Goal: Task Accomplishment & Management: Manage account settings

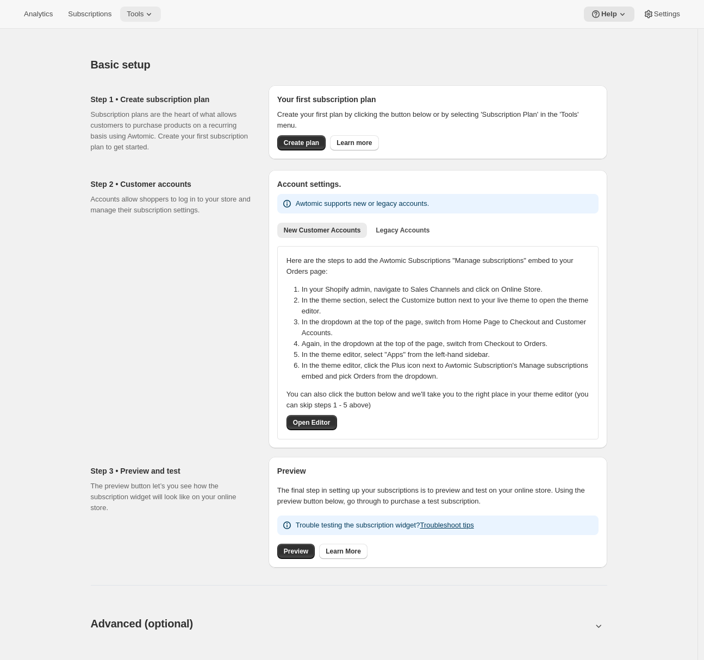
click at [143, 11] on span "Tools" at bounding box center [135, 14] width 17 height 9
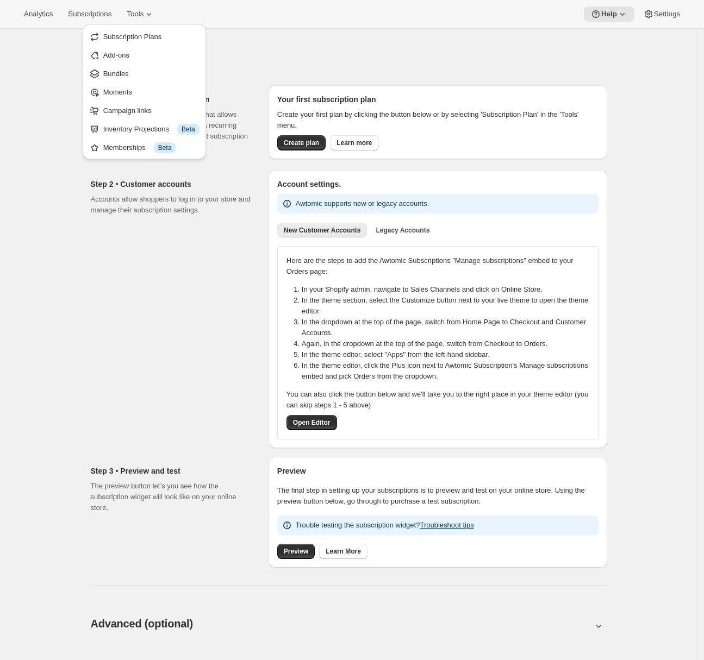
click at [27, 112] on div "Basic setup. This page is ready Basic setup Step 1 • Create subscription plan S…" at bounding box center [348, 646] width 697 height 1234
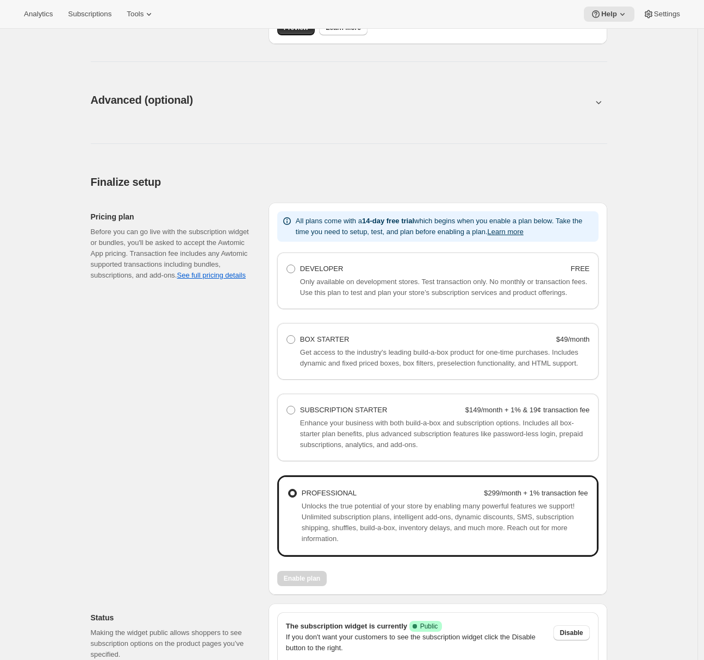
scroll to position [624, 0]
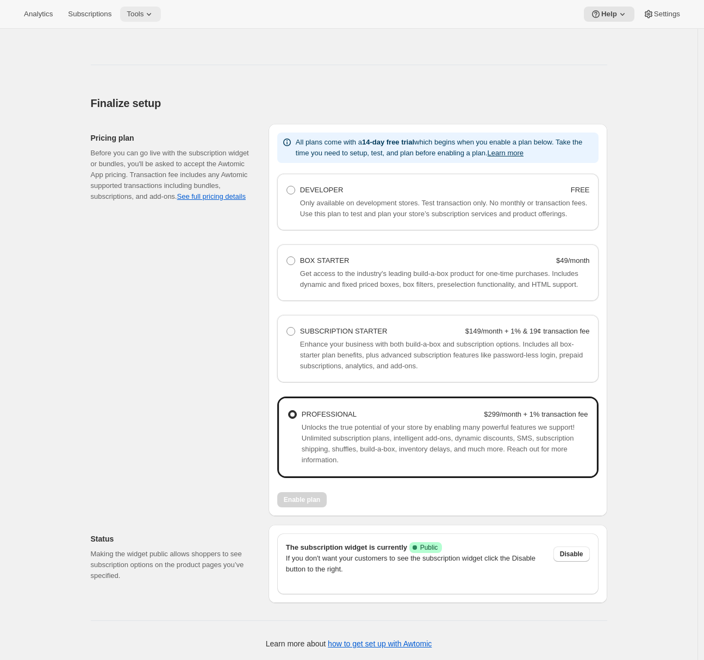
click at [154, 14] on icon at bounding box center [148, 14] width 11 height 11
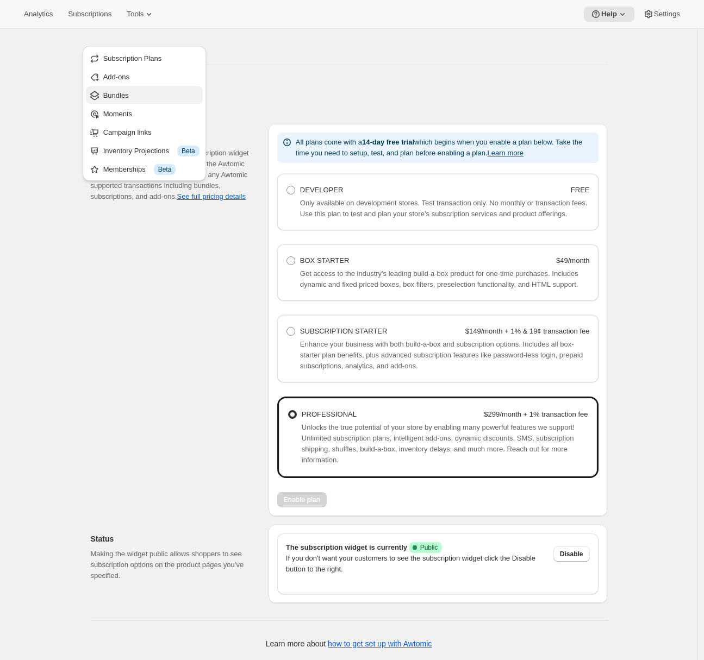
click at [146, 90] on span "Bundles" at bounding box center [151, 95] width 96 height 11
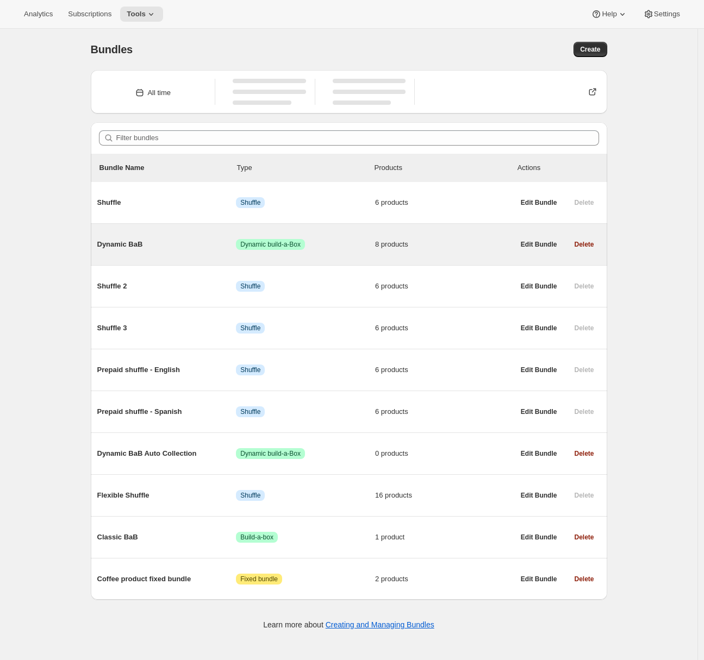
click at [184, 251] on div "Dynamic BaB Success Dynamic build-a-Box 8 products" at bounding box center [305, 244] width 417 height 28
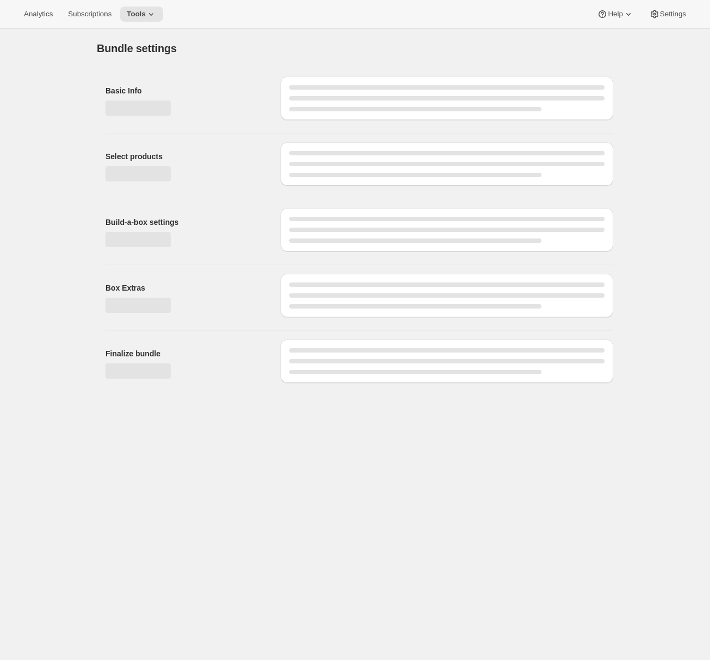
type input "Dynamic BaB"
radio input "true"
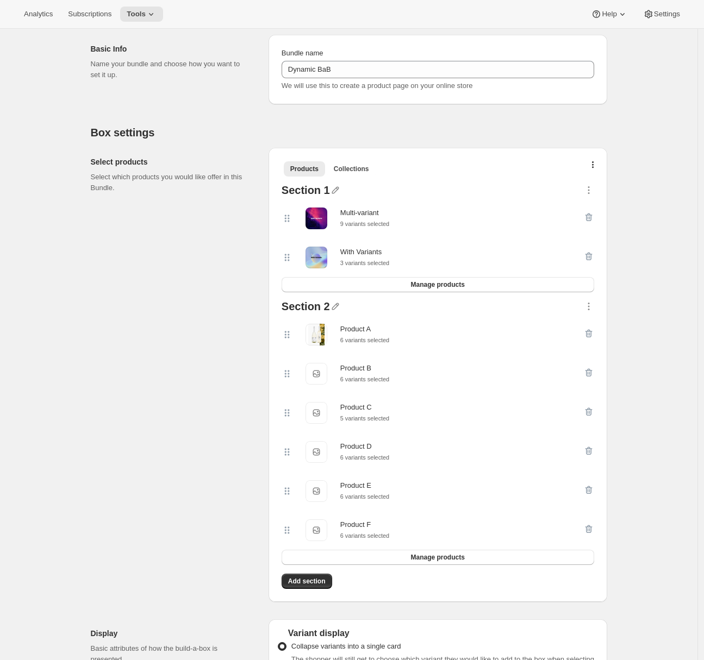
scroll to position [179, 0]
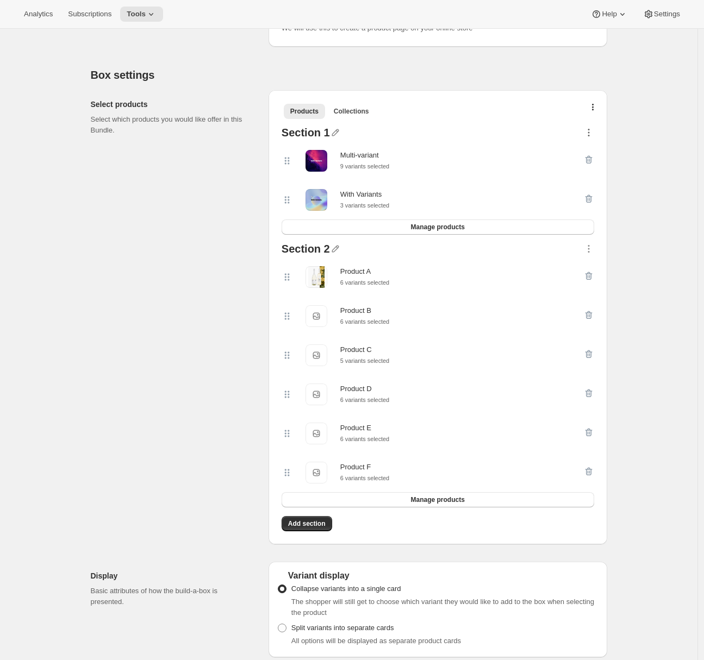
click at [592, 129] on icon "button" at bounding box center [588, 132] width 11 height 11
click at [567, 235] on span "Delete" at bounding box center [575, 237] width 21 height 8
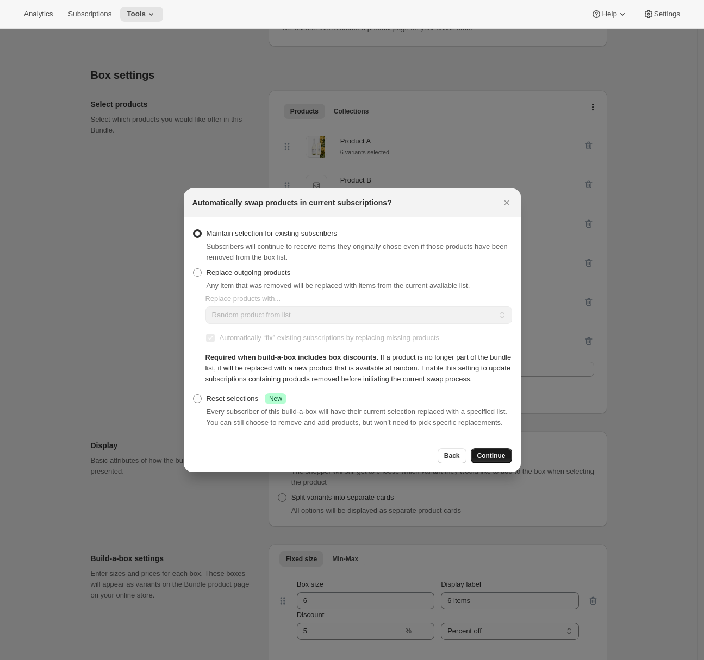
click at [498, 460] on span "Continue" at bounding box center [491, 455] width 28 height 9
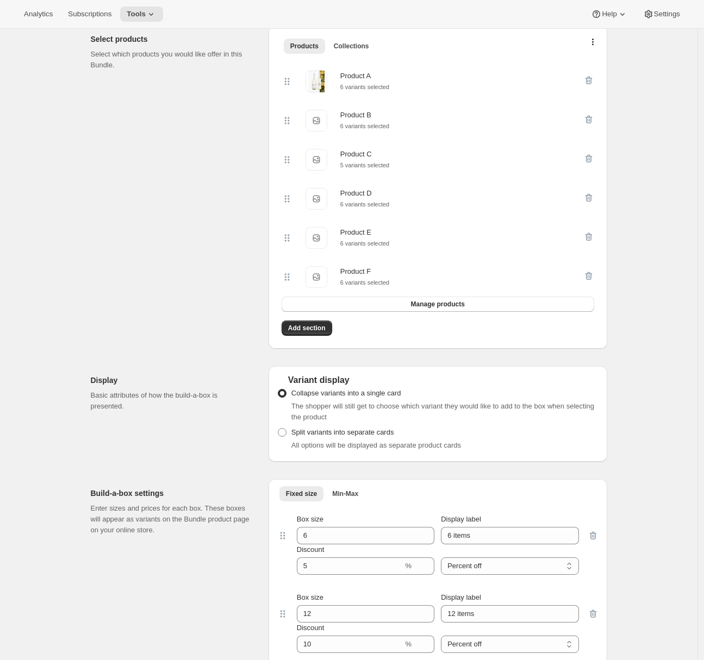
scroll to position [505, 0]
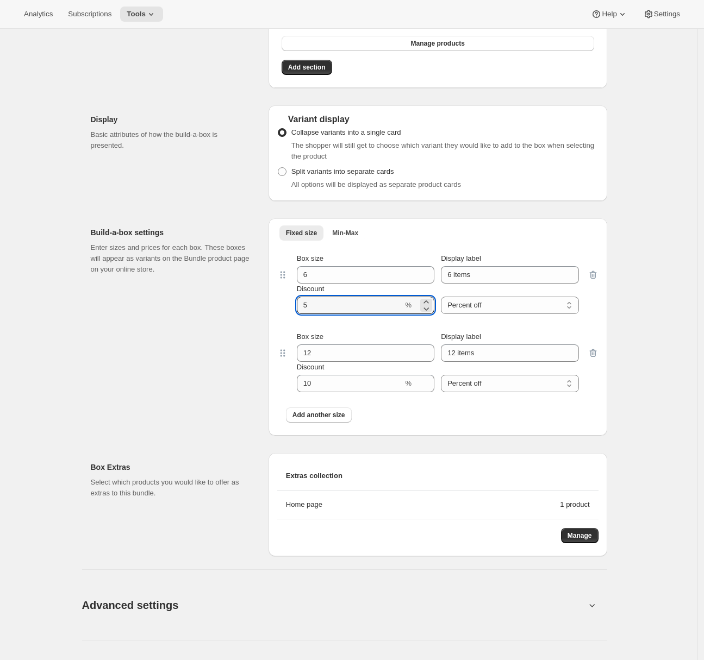
drag, startPoint x: 331, startPoint y: 316, endPoint x: 274, endPoint y: 311, distance: 57.2
click at [274, 311] on div "Fixed size Min-Max More views Fixed size Min-Max More views Box size 6 Display …" at bounding box center [437, 326] width 338 height 217
type input "0"
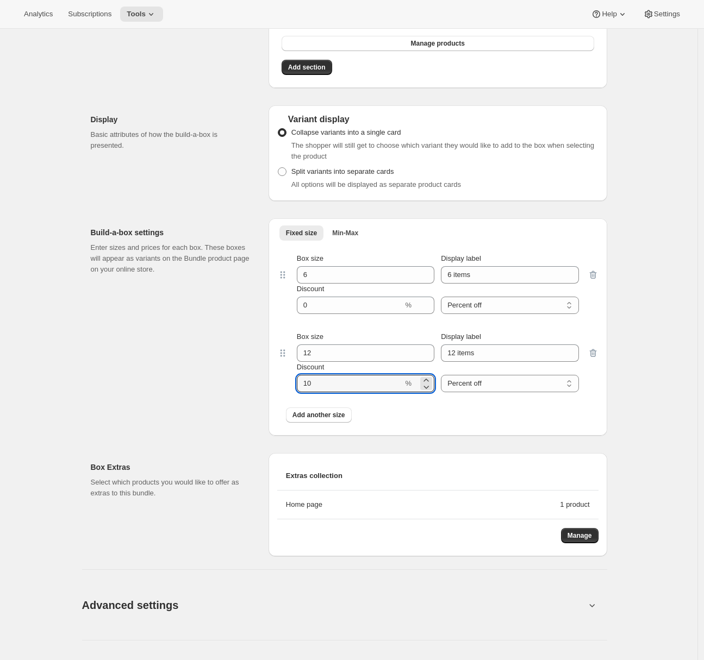
drag, startPoint x: 318, startPoint y: 391, endPoint x: 298, endPoint y: 391, distance: 20.1
click at [299, 392] on input "Discount" at bounding box center [350, 383] width 106 height 17
type input "0"
click at [592, 358] on icon "button" at bounding box center [592, 353] width 7 height 8
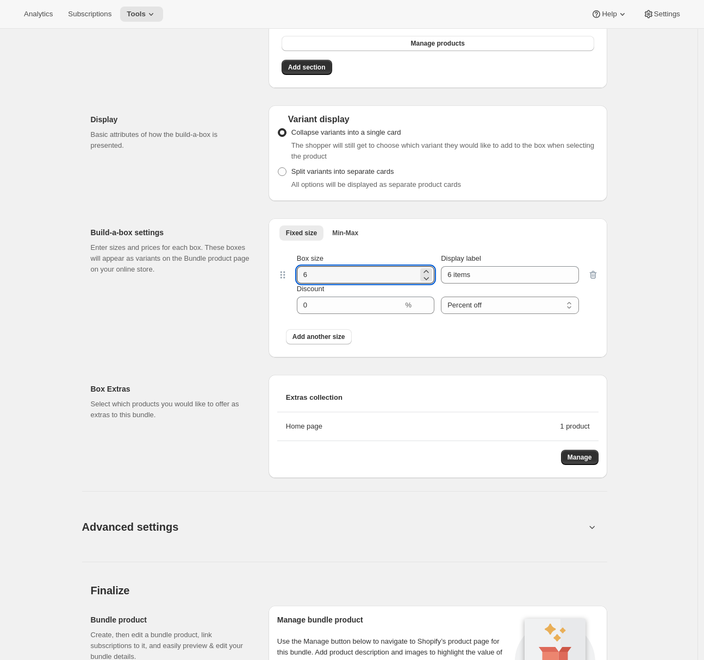
drag, startPoint x: 314, startPoint y: 283, endPoint x: 285, endPoint y: 282, distance: 29.3
click at [286, 282] on div "Box size 6 Display label 6 items Discount % Percent off Amount off Percent off" at bounding box center [437, 283] width 321 height 78
type input "5"
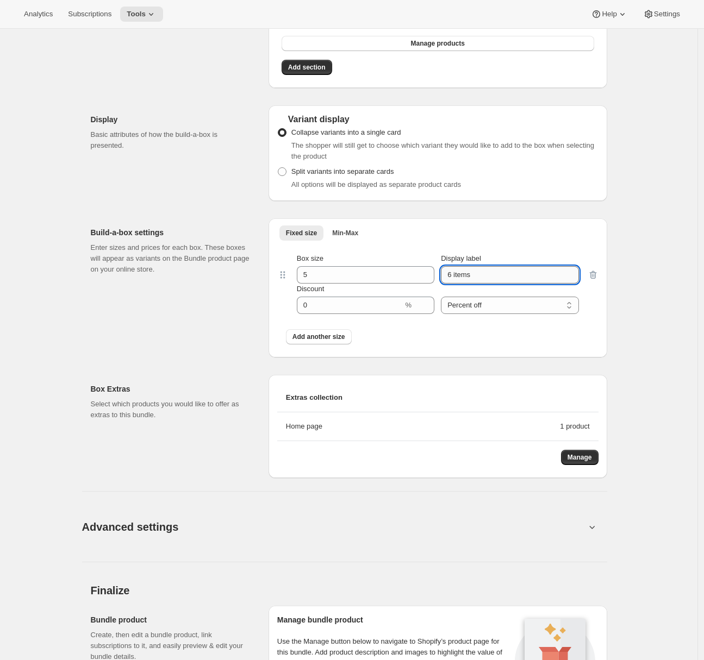
drag, startPoint x: 455, startPoint y: 279, endPoint x: 446, endPoint y: 279, distance: 9.2
click at [446, 279] on input "6 items" at bounding box center [509, 274] width 137 height 17
type input "5 items"
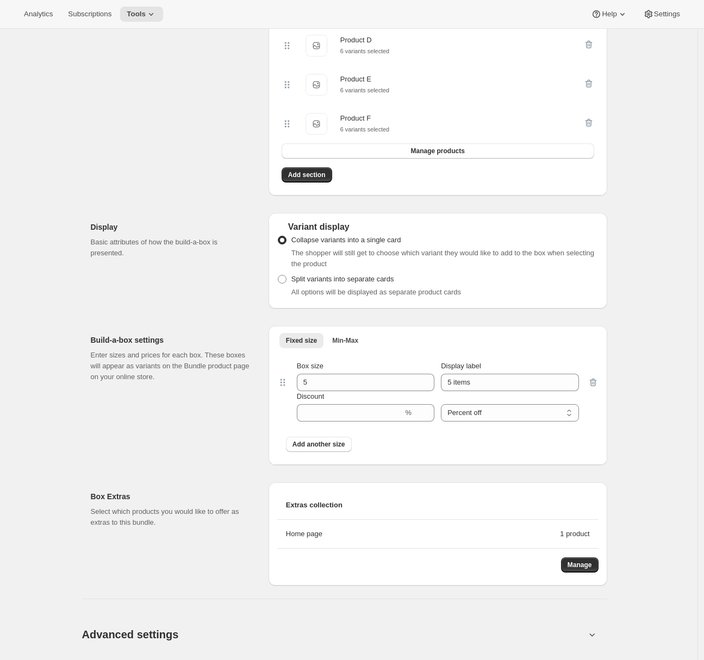
scroll to position [0, 0]
